Goal: Submit feedback/report problem

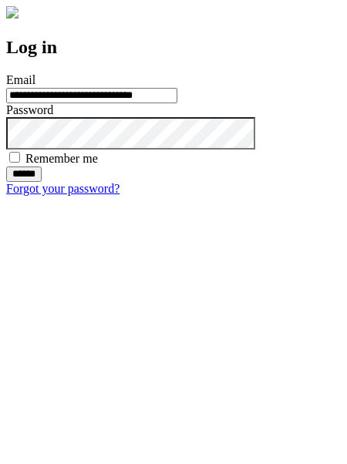
click at [42, 182] on input "******" at bounding box center [23, 173] width 35 height 15
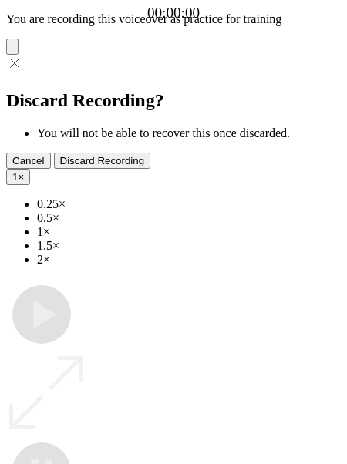
type input "**********"
